Goal: Transaction & Acquisition: Purchase product/service

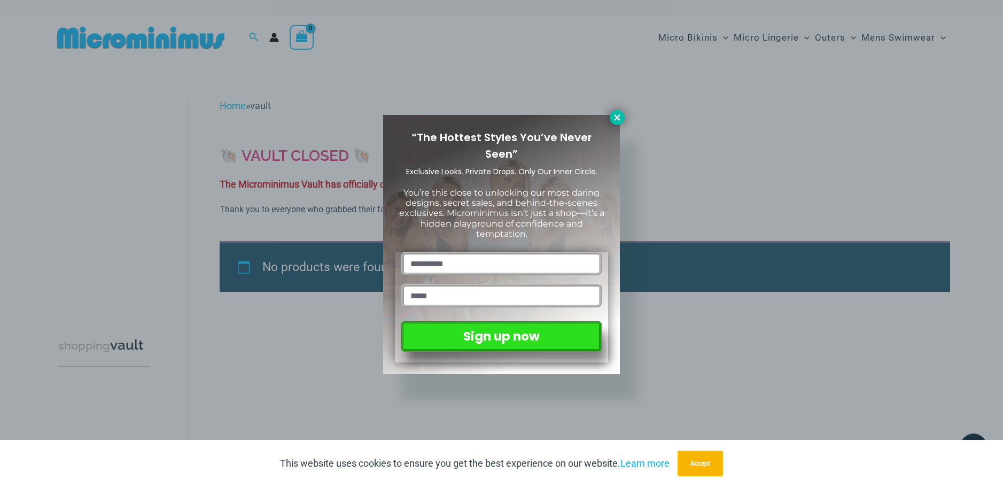
click at [618, 113] on icon at bounding box center [618, 118] width 10 height 10
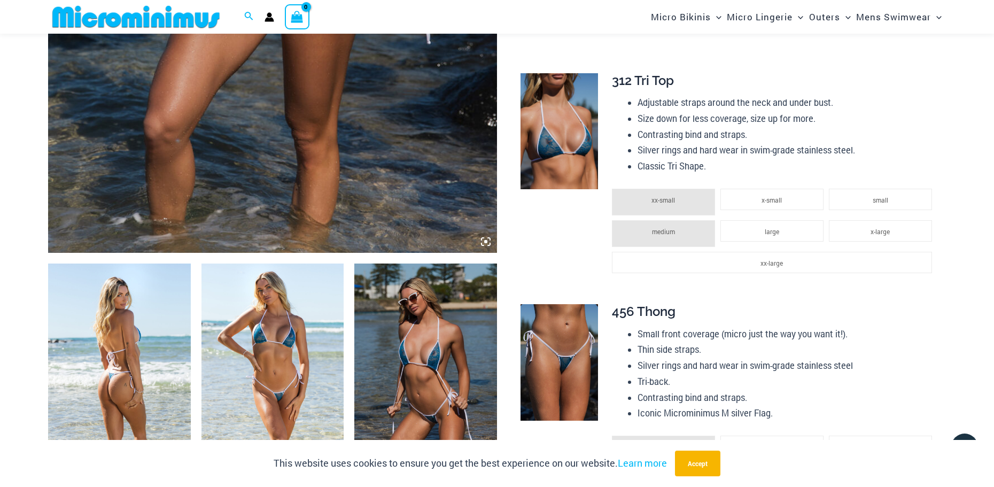
scroll to position [572, 0]
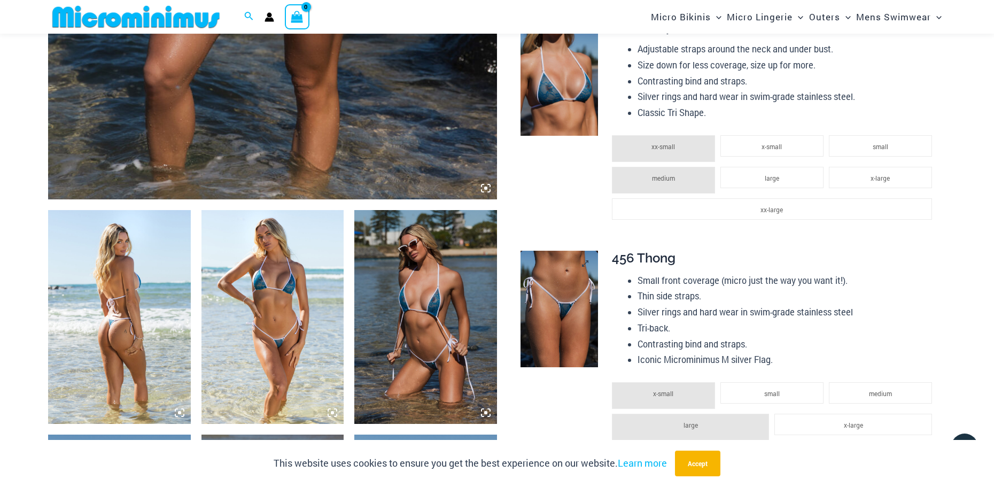
click at [565, 299] on img at bounding box center [560, 309] width 78 height 117
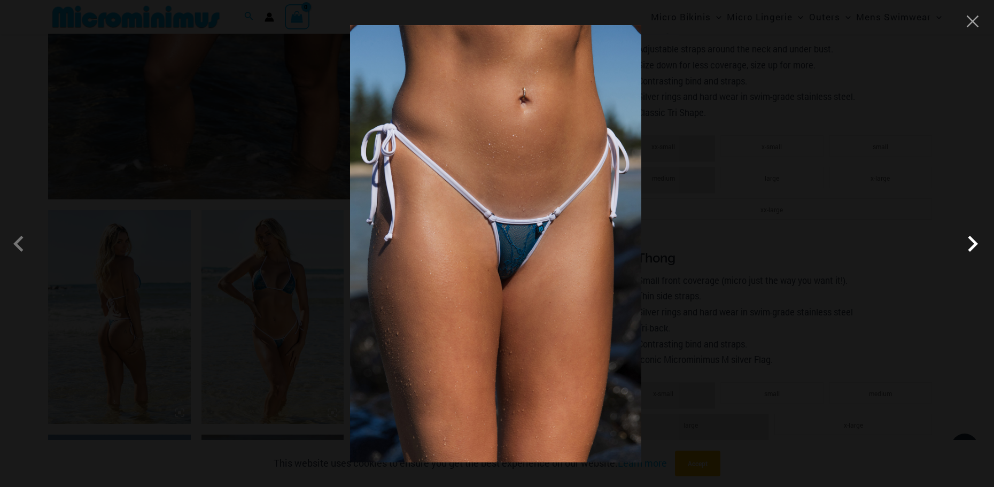
click at [969, 242] on span at bounding box center [973, 244] width 32 height 32
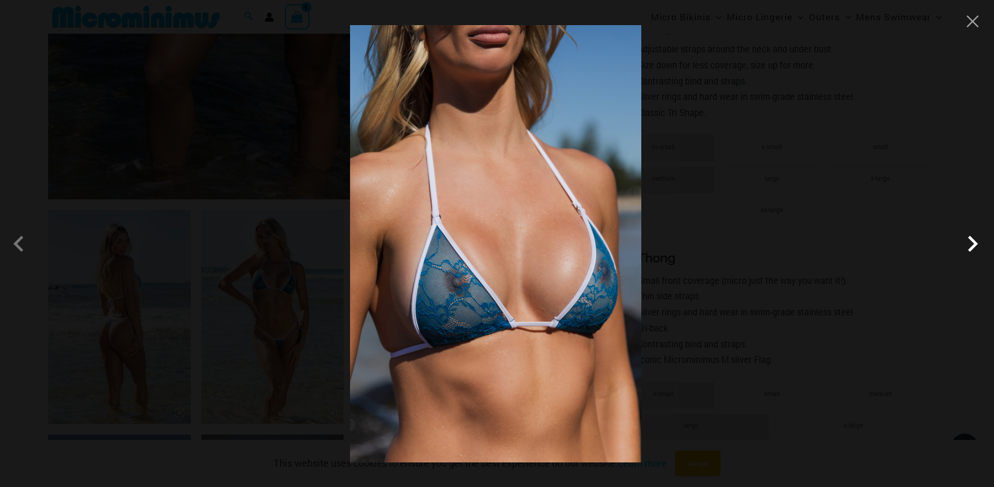
click at [969, 242] on span at bounding box center [973, 244] width 32 height 32
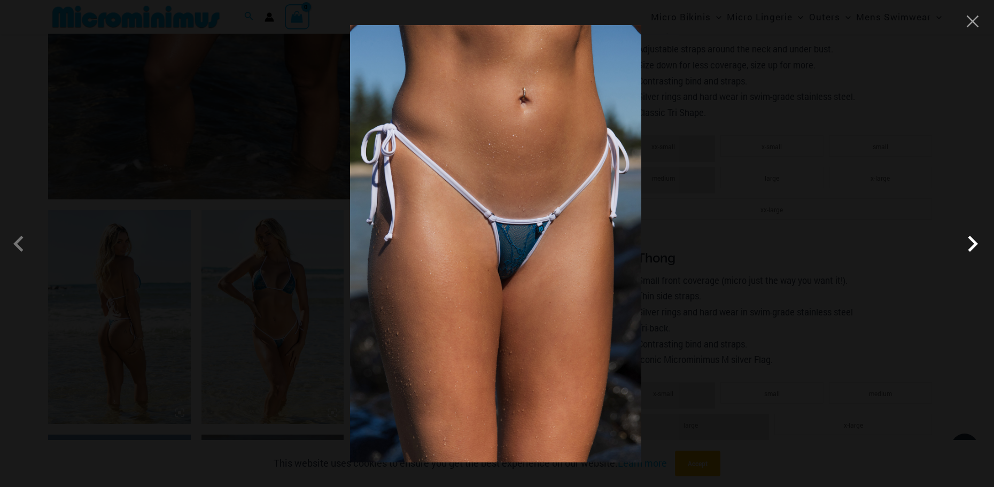
click at [969, 242] on span at bounding box center [973, 244] width 32 height 32
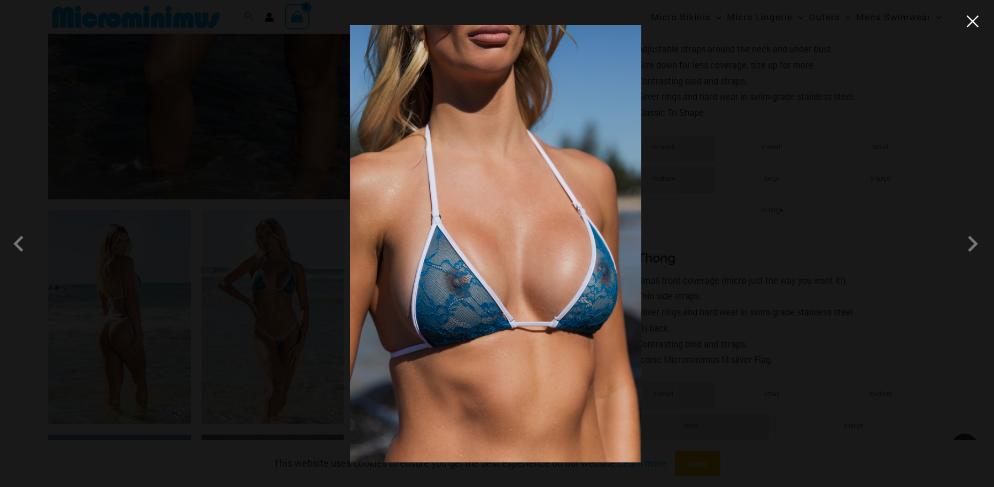
click at [973, 18] on button "Close" at bounding box center [973, 21] width 16 height 16
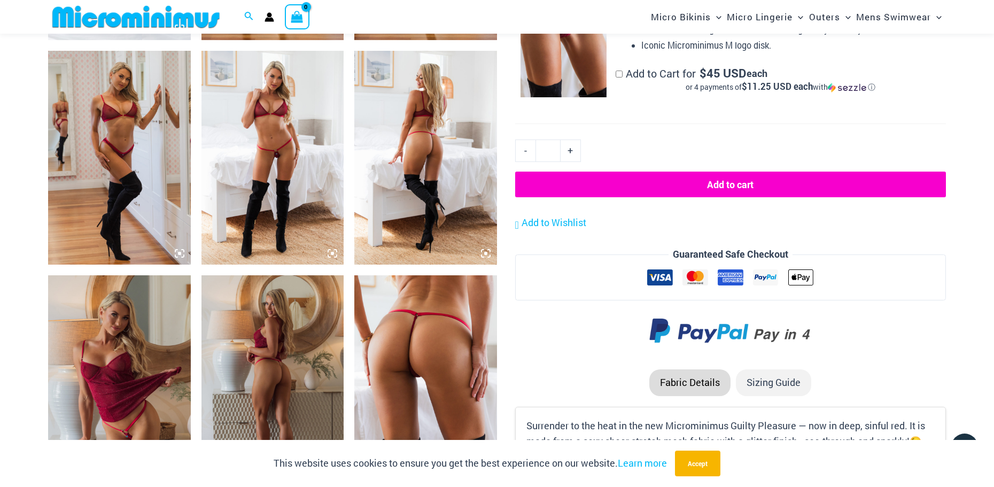
scroll to position [1009, 0]
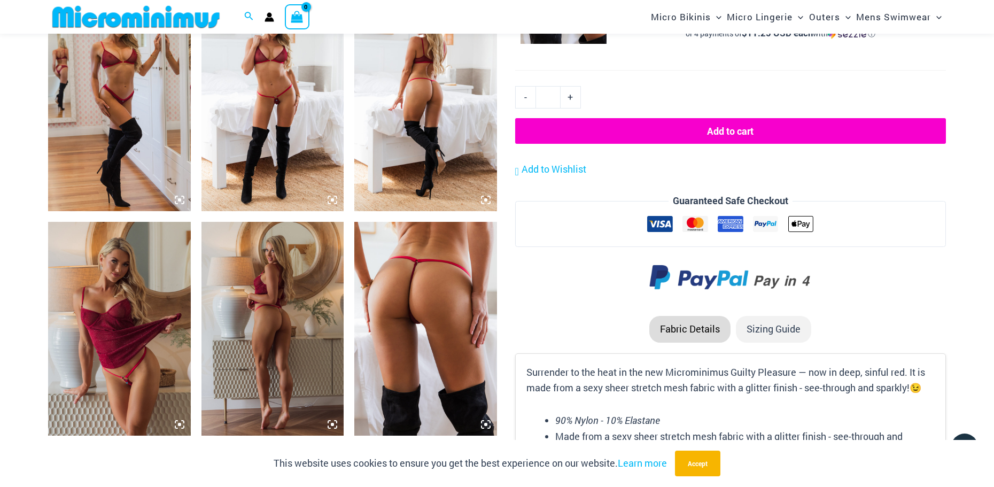
click at [432, 323] on img at bounding box center [425, 329] width 143 height 214
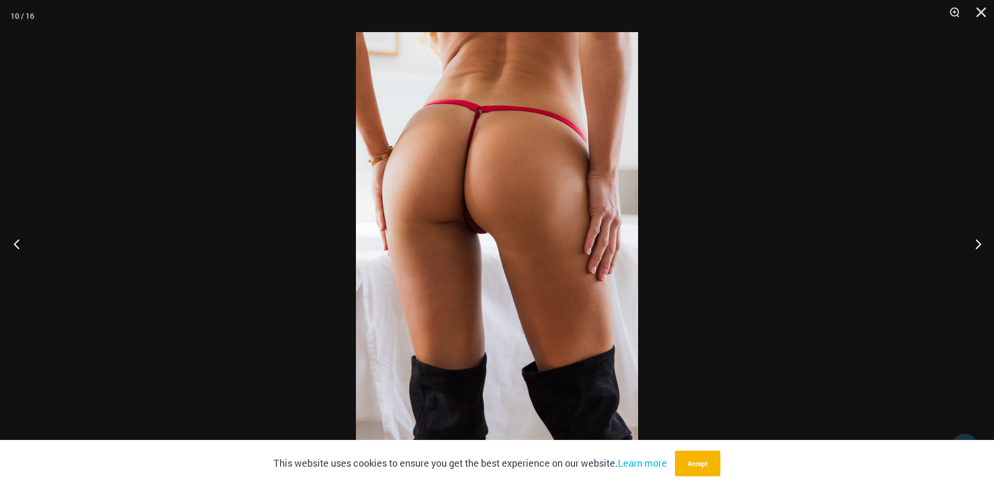
click at [16, 244] on button "Previous" at bounding box center [20, 243] width 40 height 53
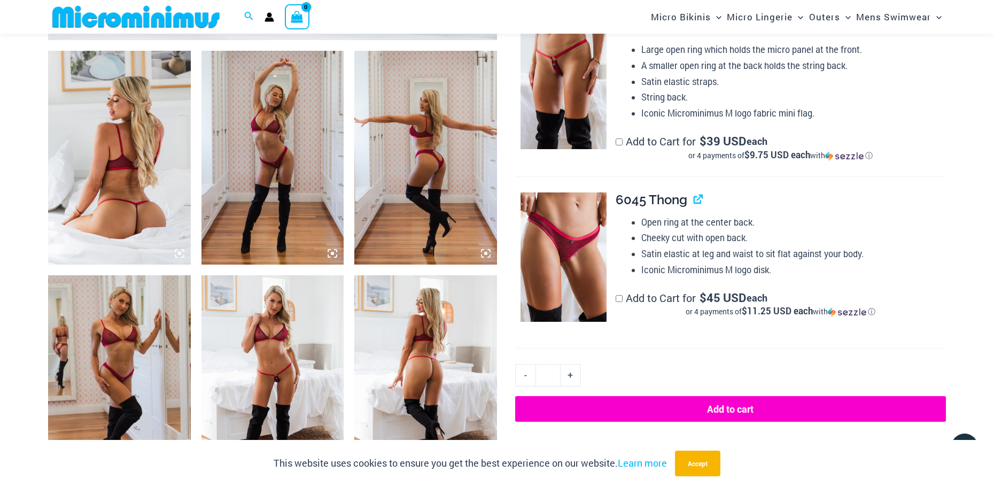
scroll to position [739, 0]
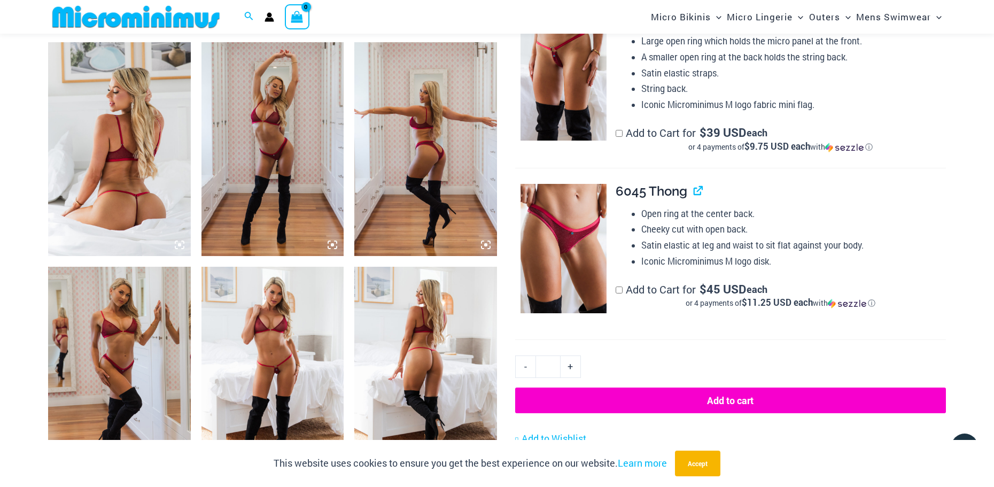
click at [283, 362] on img at bounding box center [273, 374] width 143 height 214
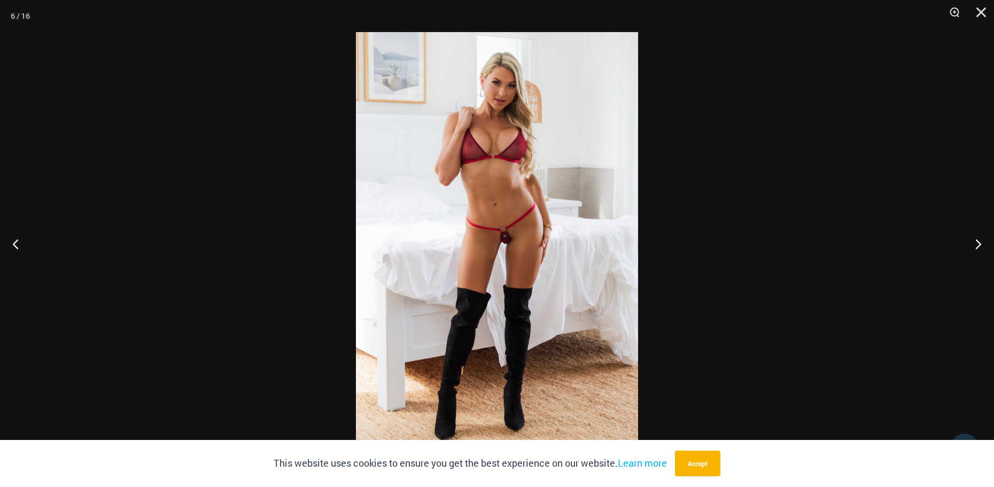
click at [507, 237] on img at bounding box center [497, 243] width 282 height 423
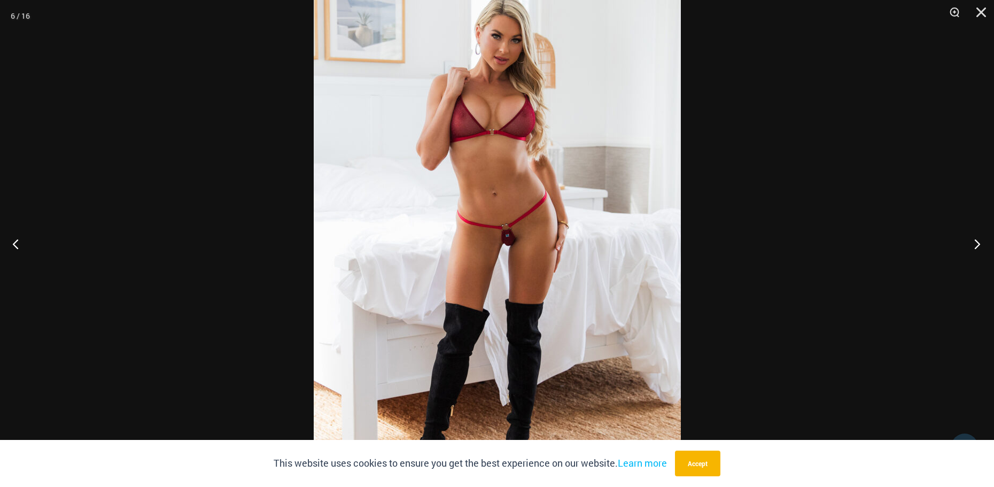
click at [978, 242] on button "Next" at bounding box center [974, 243] width 40 height 53
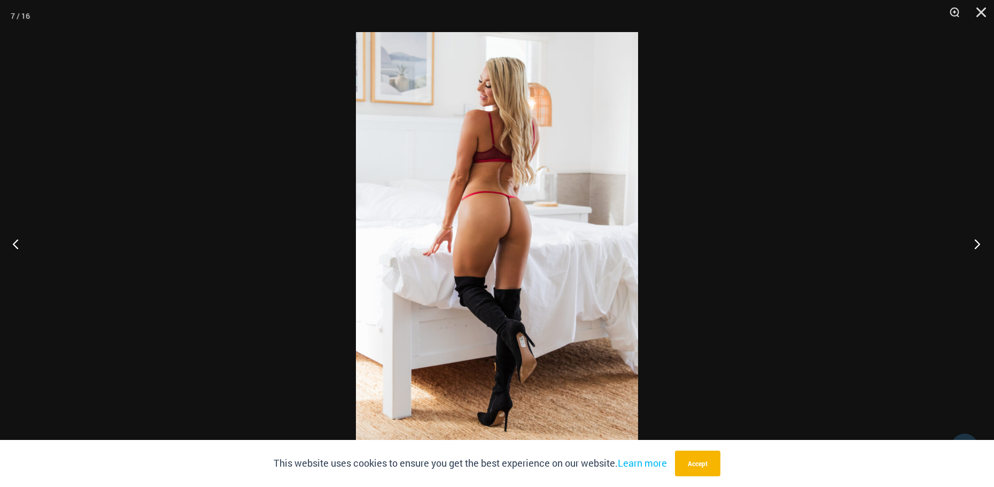
click at [978, 242] on button "Next" at bounding box center [974, 243] width 40 height 53
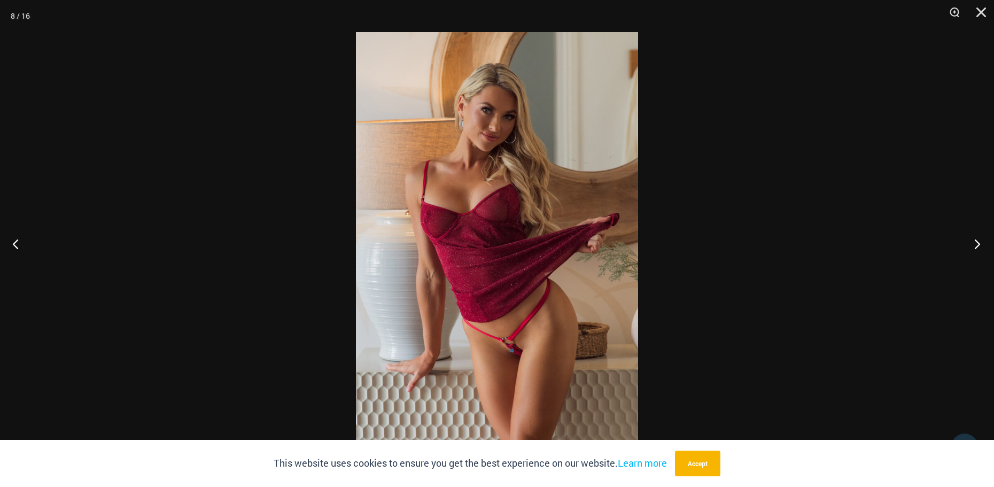
click at [978, 242] on button "Next" at bounding box center [974, 243] width 40 height 53
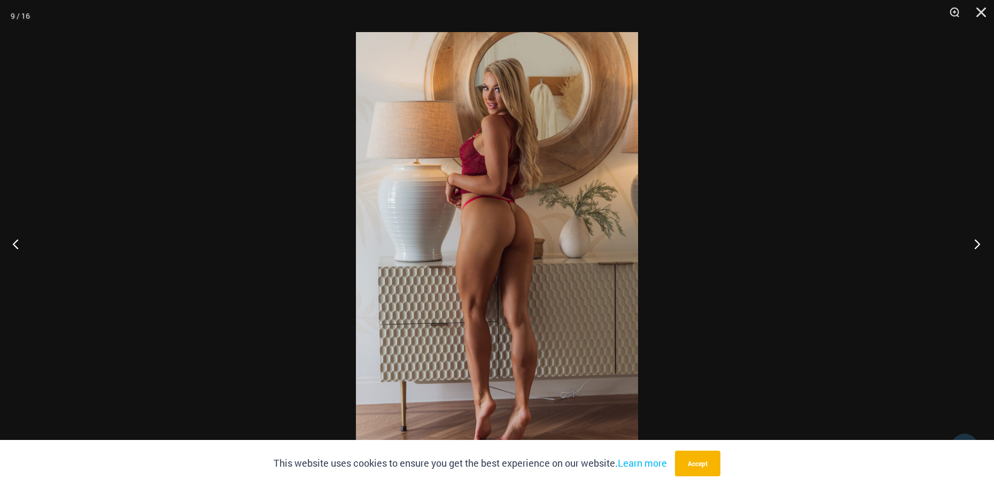
click at [978, 242] on button "Next" at bounding box center [974, 243] width 40 height 53
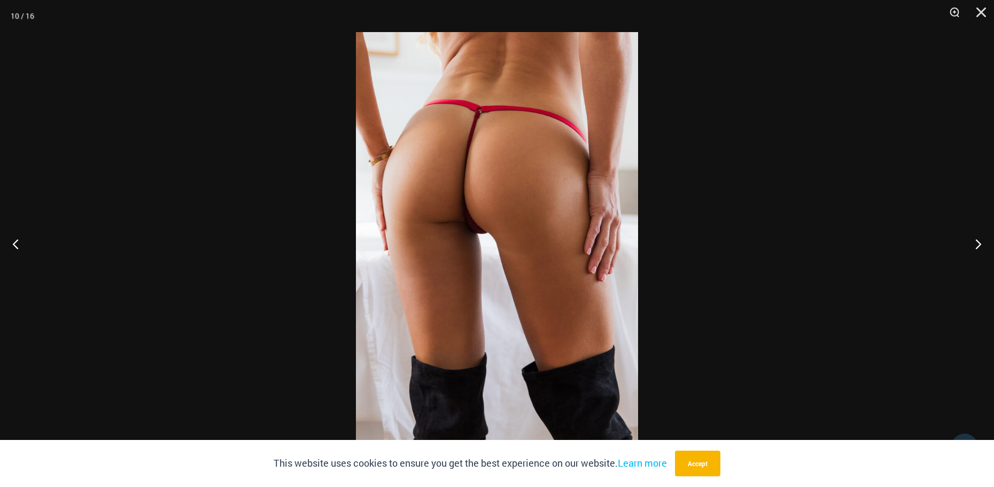
click at [489, 185] on img at bounding box center [497, 243] width 282 height 423
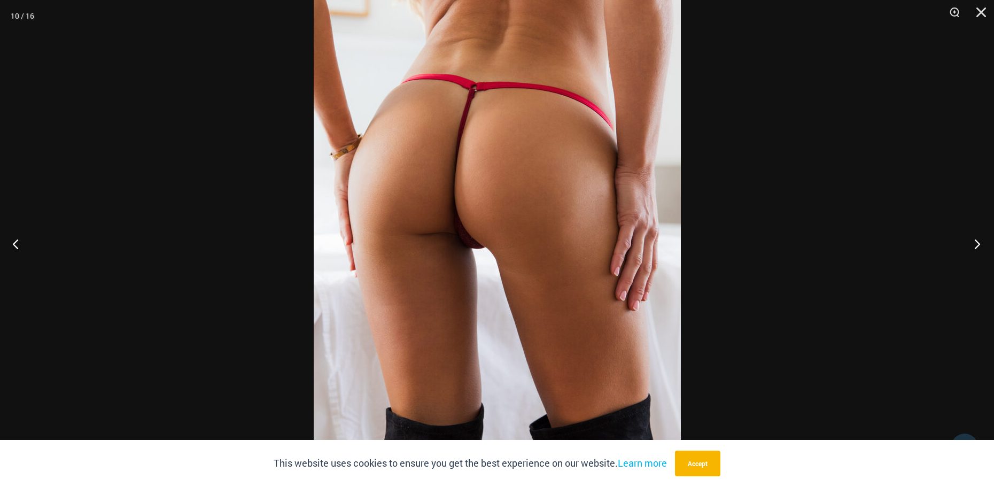
click at [977, 243] on button "Next" at bounding box center [974, 243] width 40 height 53
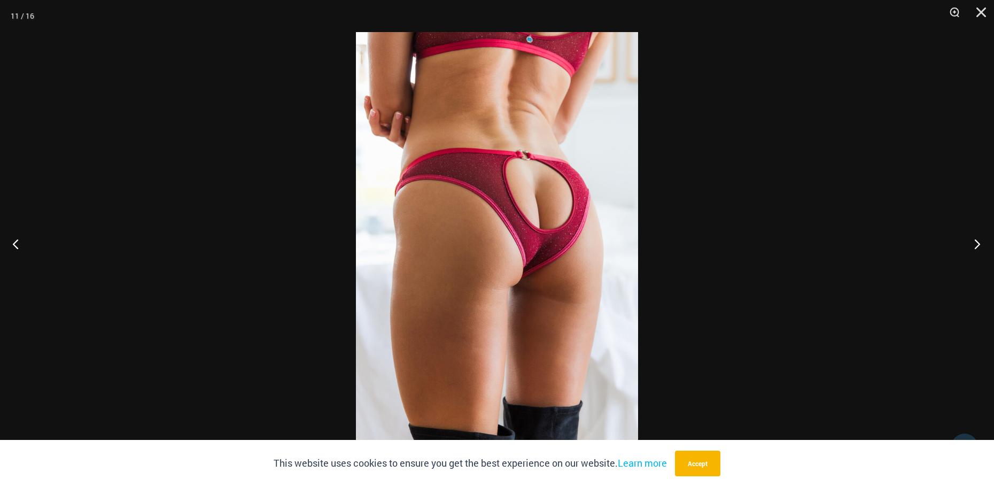
click at [977, 243] on button "Next" at bounding box center [974, 243] width 40 height 53
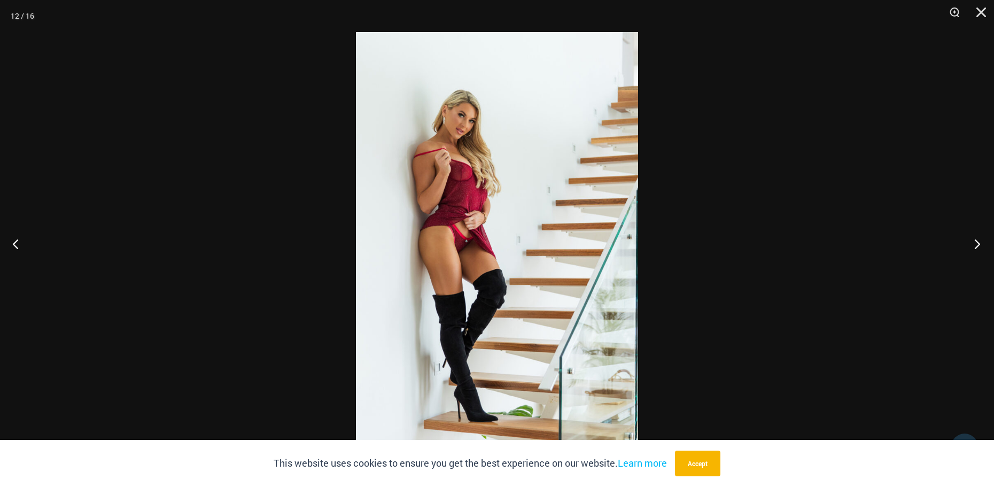
click at [977, 243] on button "Next" at bounding box center [974, 243] width 40 height 53
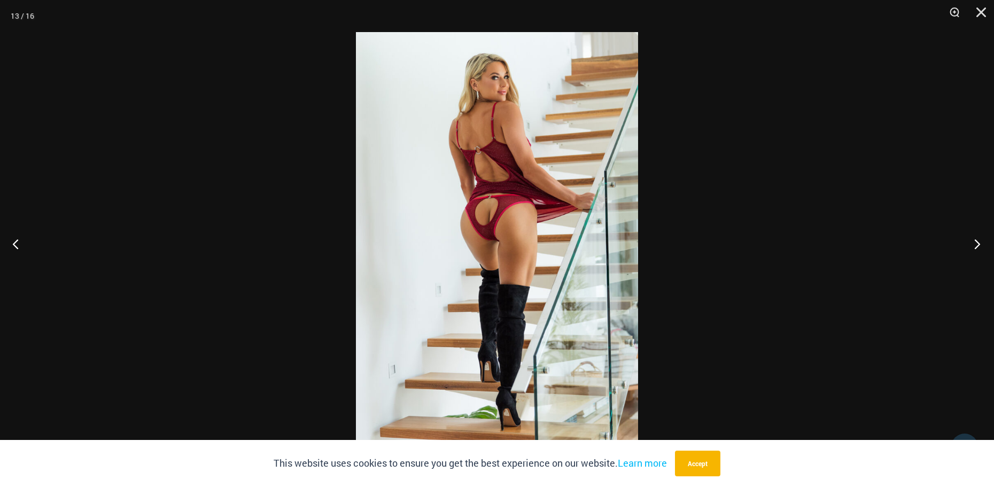
click at [977, 243] on button "Next" at bounding box center [974, 243] width 40 height 53
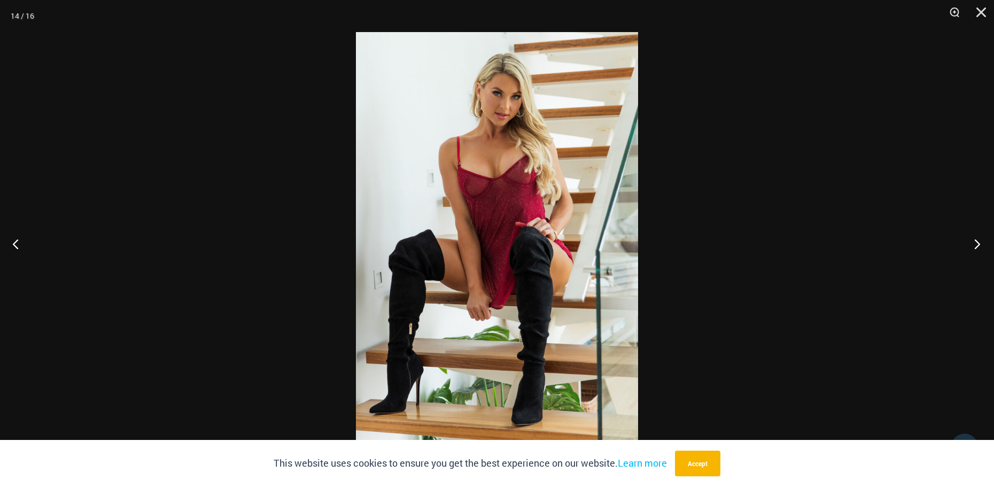
click at [977, 243] on button "Next" at bounding box center [974, 243] width 40 height 53
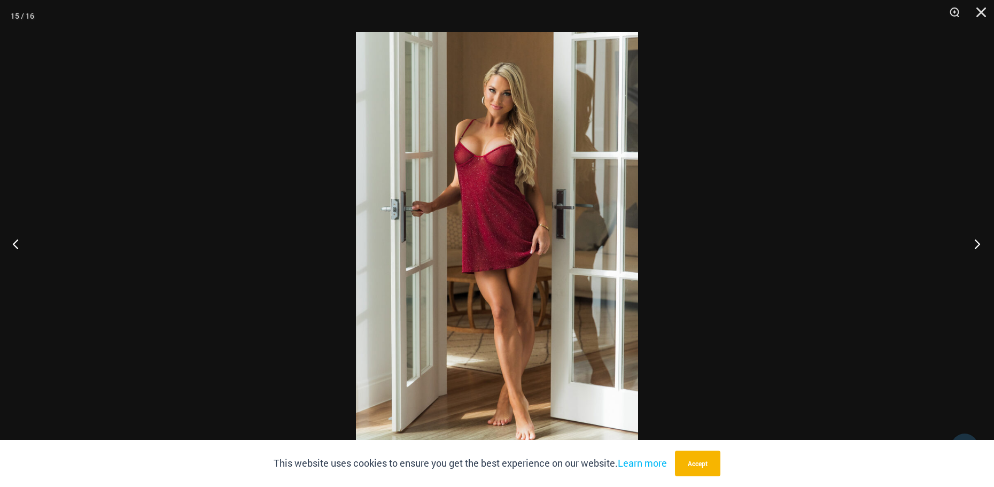
click at [977, 243] on button "Next" at bounding box center [974, 243] width 40 height 53
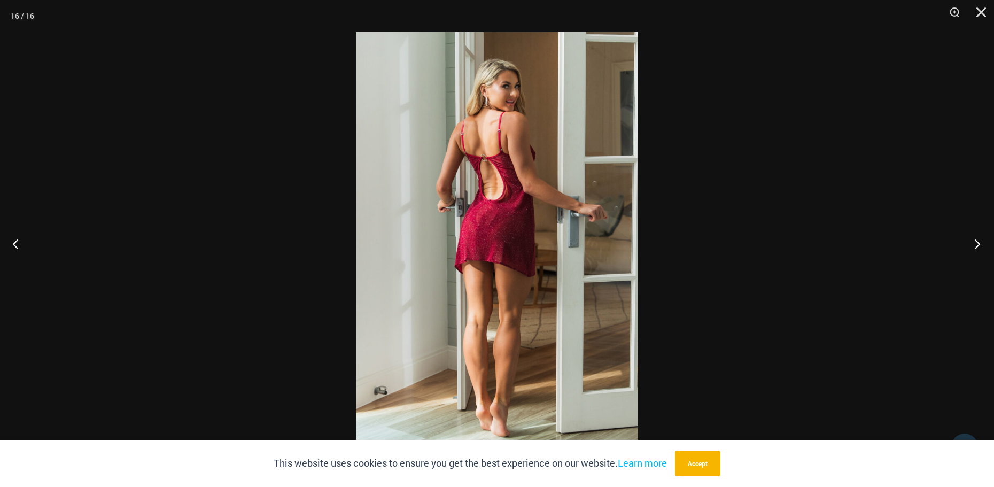
click at [977, 243] on button "Next" at bounding box center [974, 243] width 40 height 53
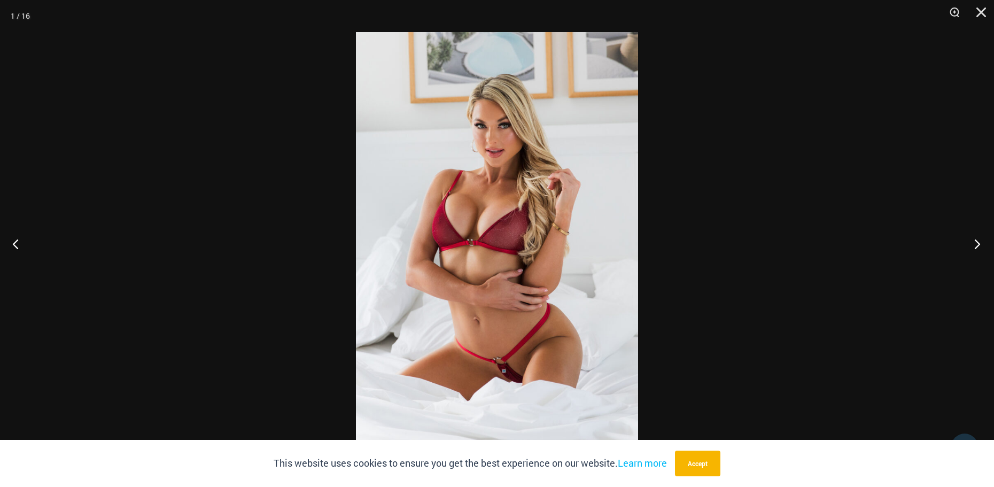
click at [977, 243] on button "Next" at bounding box center [974, 243] width 40 height 53
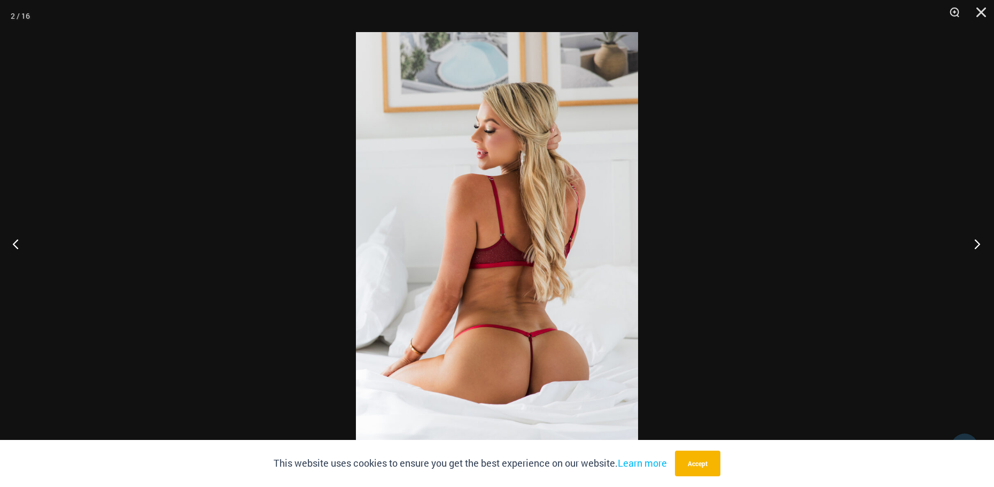
click at [977, 243] on button "Next" at bounding box center [974, 243] width 40 height 53
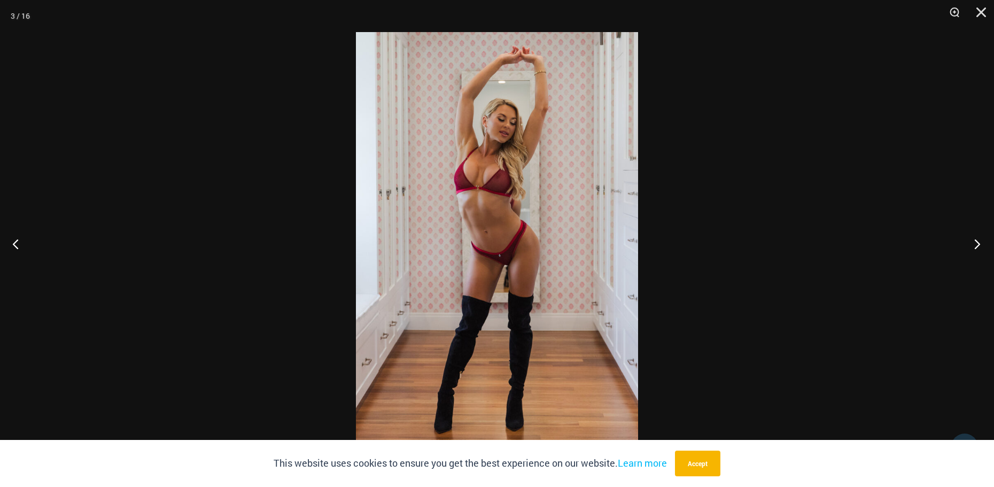
click at [977, 243] on button "Next" at bounding box center [974, 243] width 40 height 53
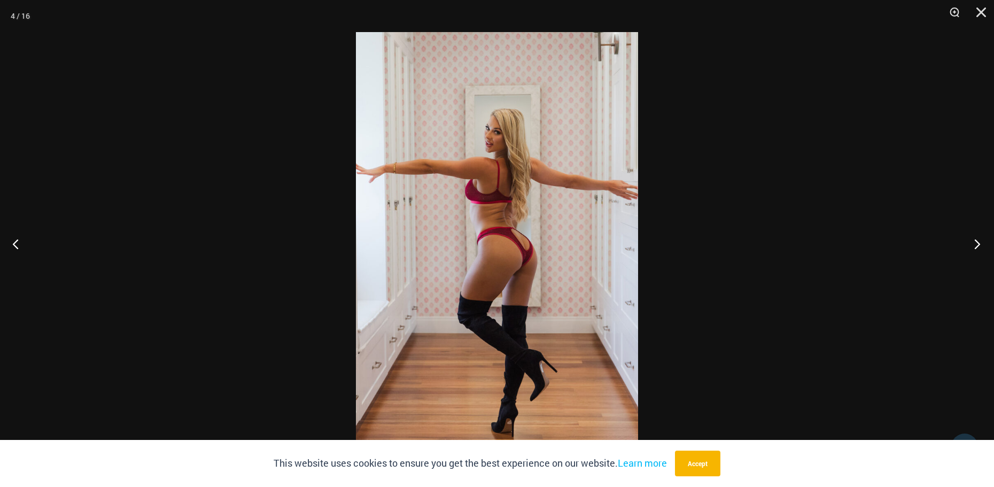
click at [977, 243] on button "Next" at bounding box center [974, 243] width 40 height 53
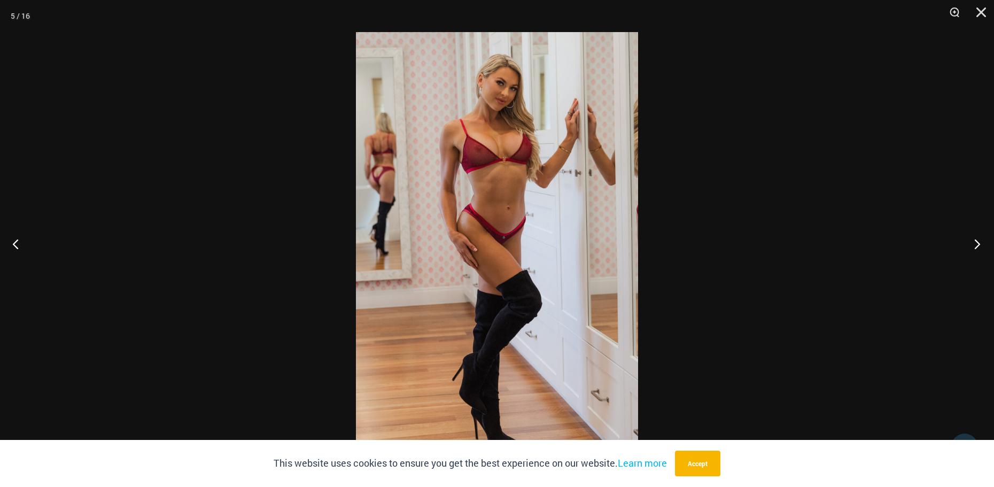
click at [977, 243] on button "Next" at bounding box center [974, 243] width 40 height 53
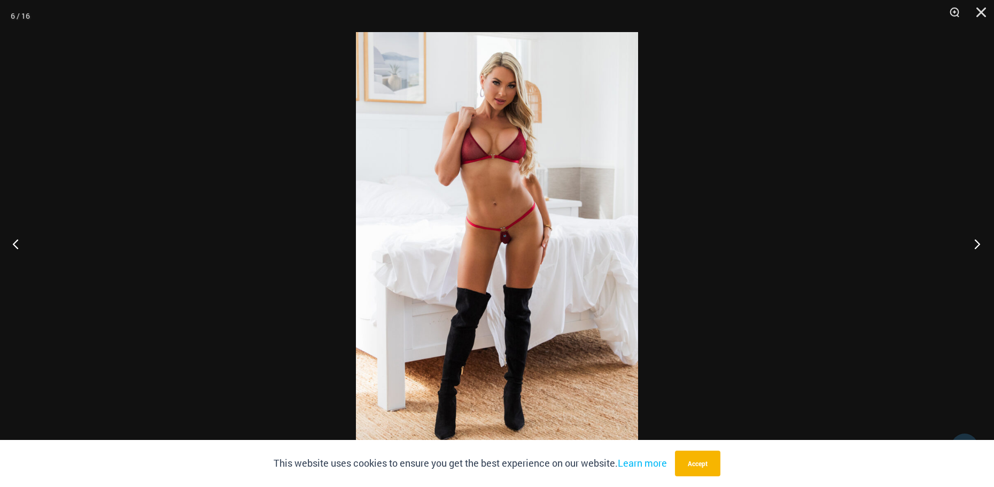
click at [977, 243] on button "Next" at bounding box center [974, 243] width 40 height 53
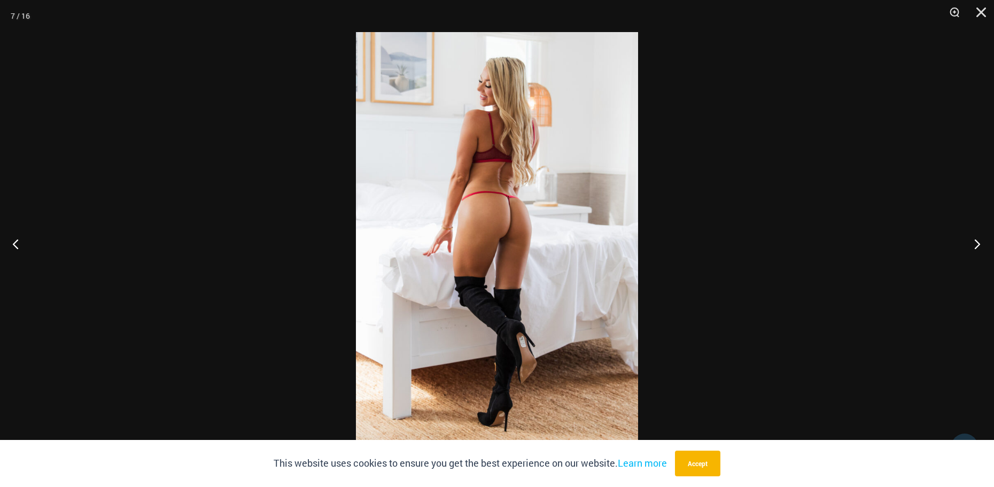
click at [977, 243] on button "Next" at bounding box center [974, 243] width 40 height 53
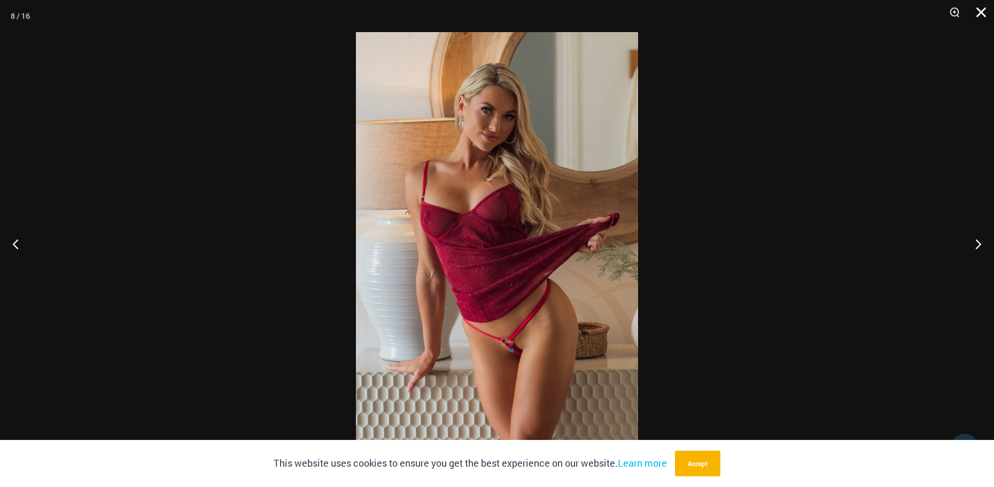
click at [978, 14] on button "Close" at bounding box center [977, 16] width 27 height 32
